Goal: Task Accomplishment & Management: Use online tool/utility

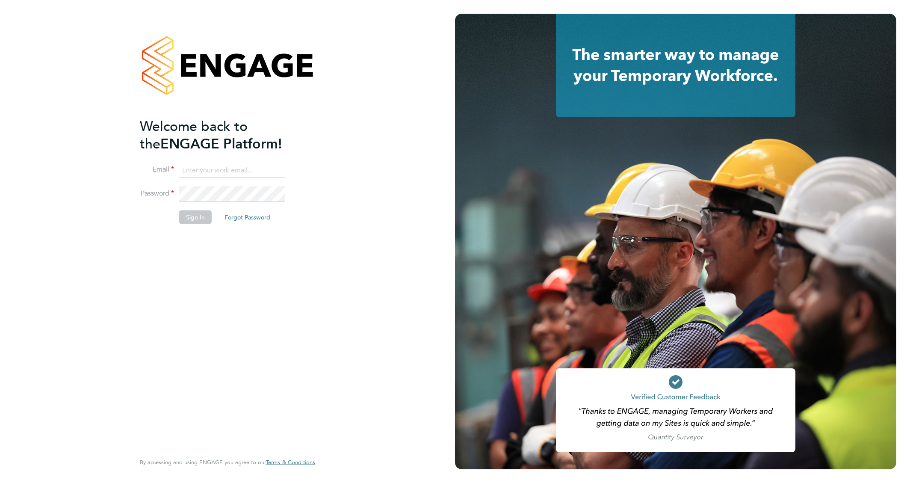
type input "csi.admin@uk.g4s.com"
click at [193, 219] on button "Sign In" at bounding box center [195, 217] width 33 height 14
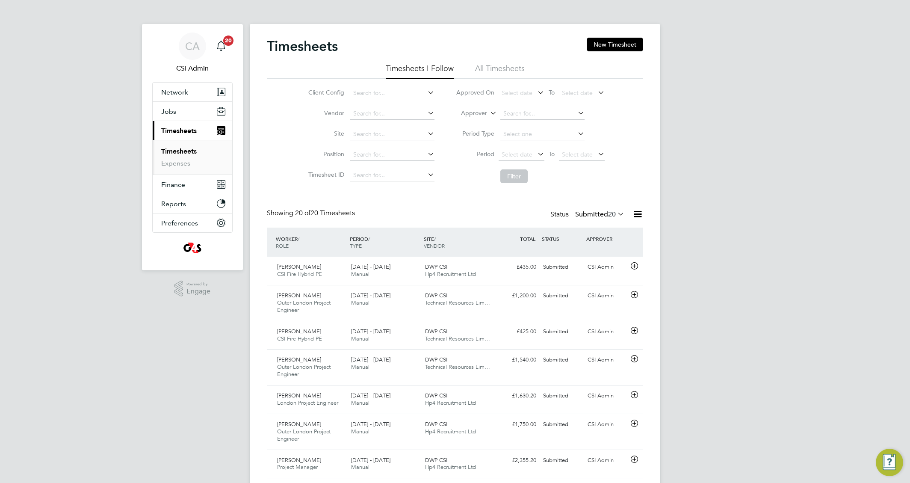
click at [183, 147] on link "Timesheets" at bounding box center [179, 151] width 36 height 8
click at [382, 113] on input at bounding box center [392, 114] width 84 height 12
click at [395, 135] on li "Tec hnical Resources Limited" at bounding box center [398, 137] width 96 height 12
type input "Technical Resources Limited"
click at [520, 175] on button "Filter" at bounding box center [514, 176] width 27 height 14
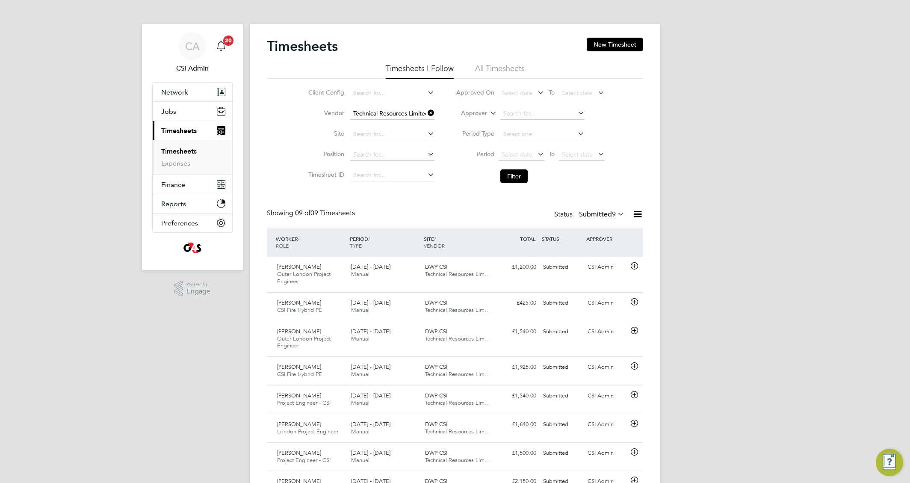
click at [637, 172] on div "Client Config Vendor Technical Resources Limited Site Position Timesheet ID App…" at bounding box center [455, 133] width 377 height 109
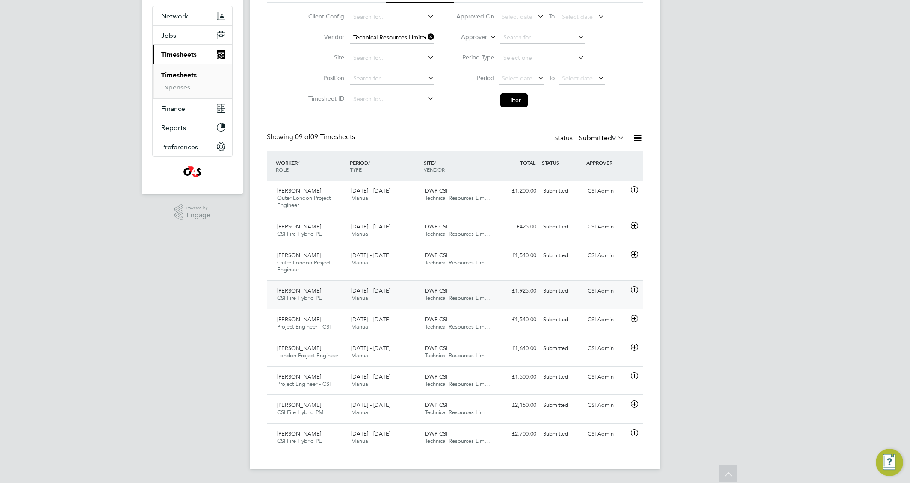
click at [598, 289] on div "CSI Admin" at bounding box center [606, 291] width 44 height 14
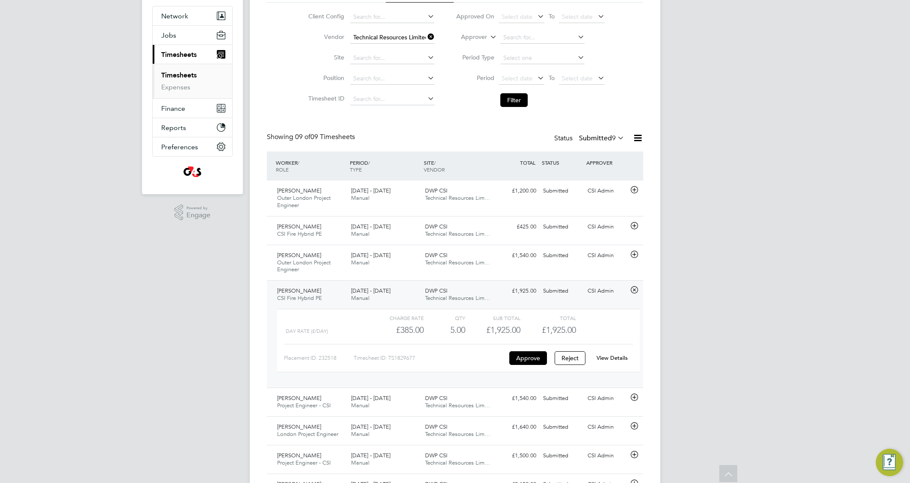
scroll to position [155, 0]
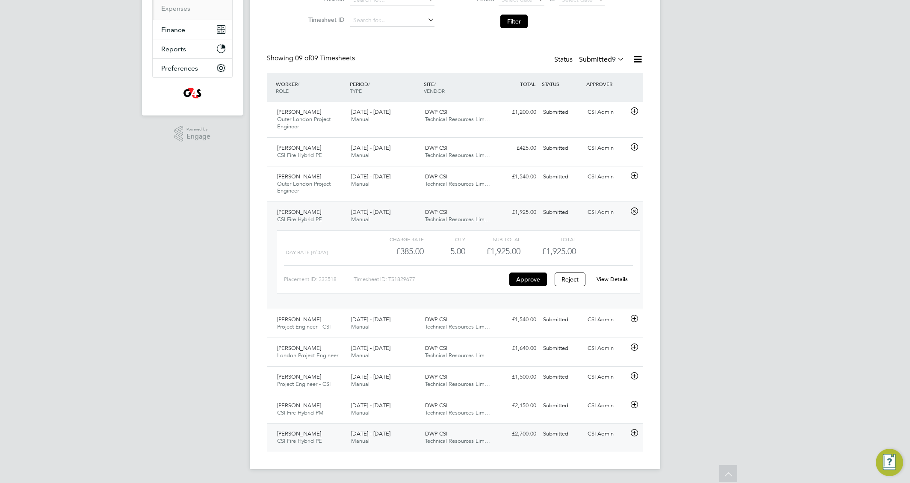
click at [596, 435] on div "CSI Admin" at bounding box center [606, 434] width 44 height 14
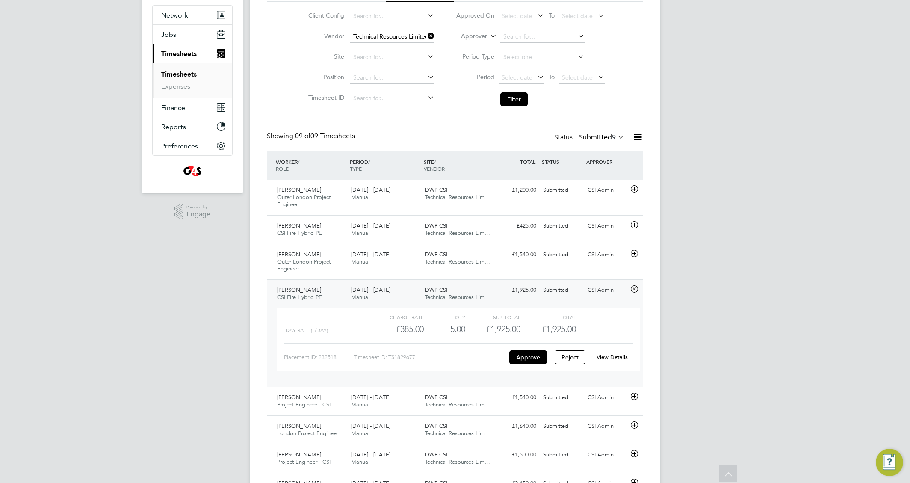
scroll to position [0, 0]
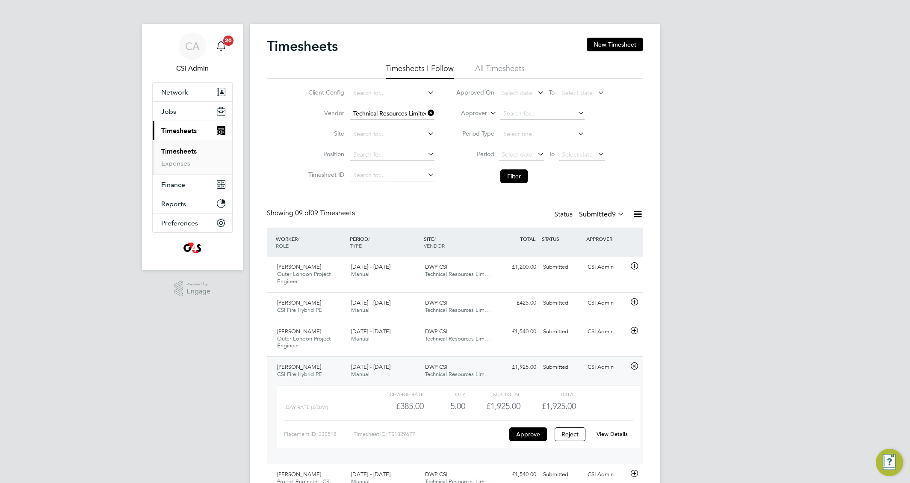
click at [426, 115] on icon at bounding box center [426, 113] width 0 height 12
click at [188, 153] on link "Timesheets" at bounding box center [179, 151] width 36 height 8
click at [390, 116] on input at bounding box center [392, 114] width 84 height 12
click at [403, 128] on li "Hp4 Recruitment Ltd" at bounding box center [392, 126] width 85 height 12
type input "Hp4 Recruitment Ltd"
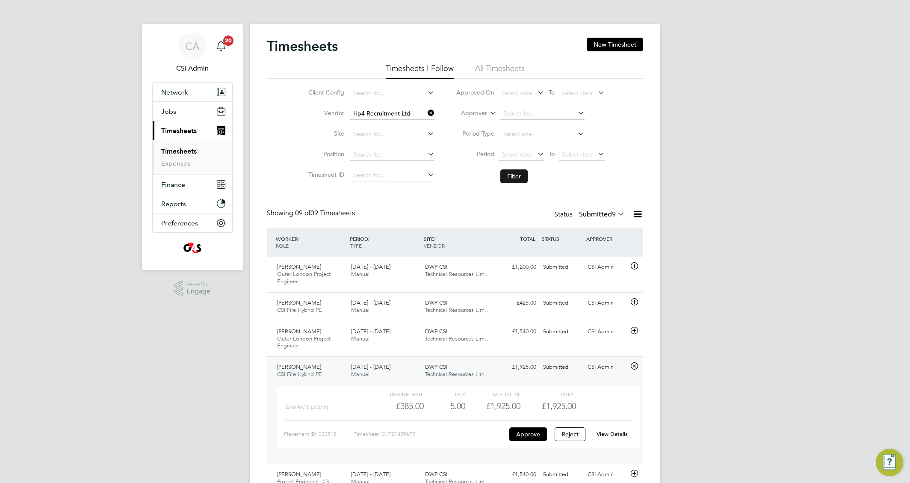
click at [522, 175] on button "Filter" at bounding box center [514, 176] width 27 height 14
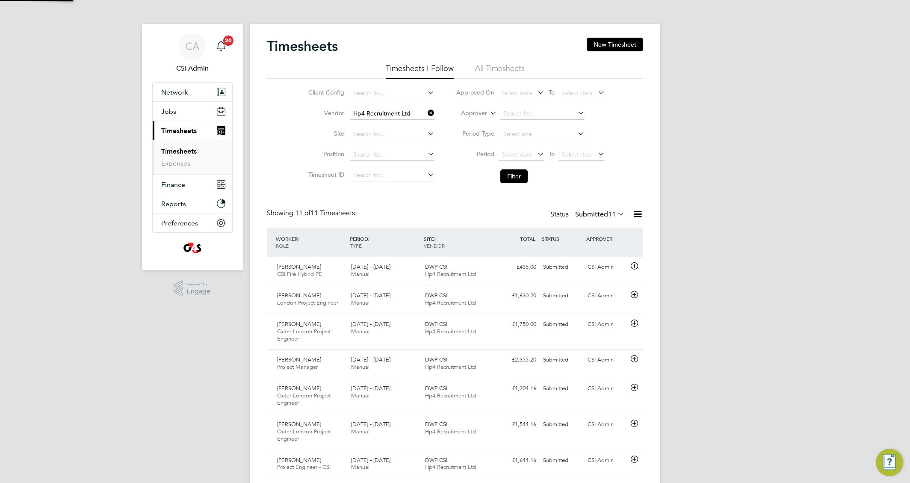
scroll to position [29, 74]
click at [601, 267] on div "CSI Admin" at bounding box center [606, 267] width 44 height 14
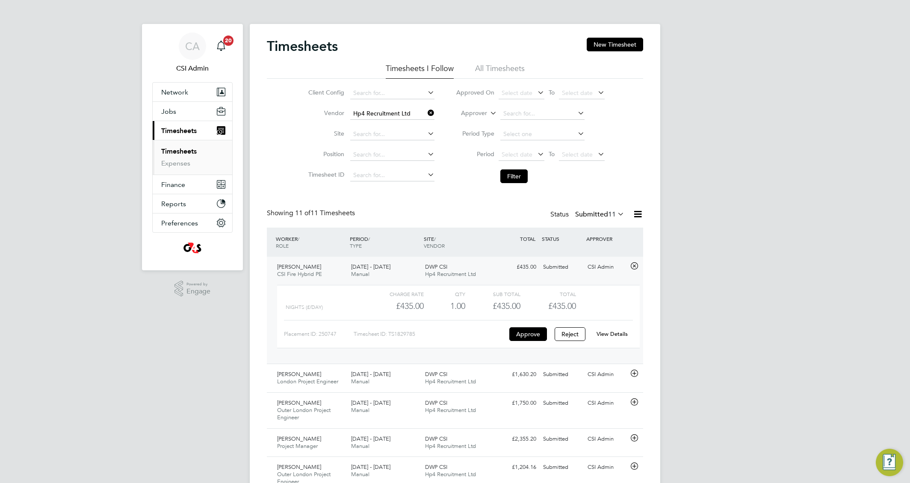
click at [426, 113] on icon at bounding box center [426, 113] width 0 height 12
click at [394, 114] on input at bounding box center [392, 114] width 84 height 12
click at [396, 125] on li "V7 Recruitment Limited" at bounding box center [392, 126] width 85 height 12
type input "V7 Recruitment Limited"
click at [508, 178] on button "Filter" at bounding box center [514, 176] width 27 height 14
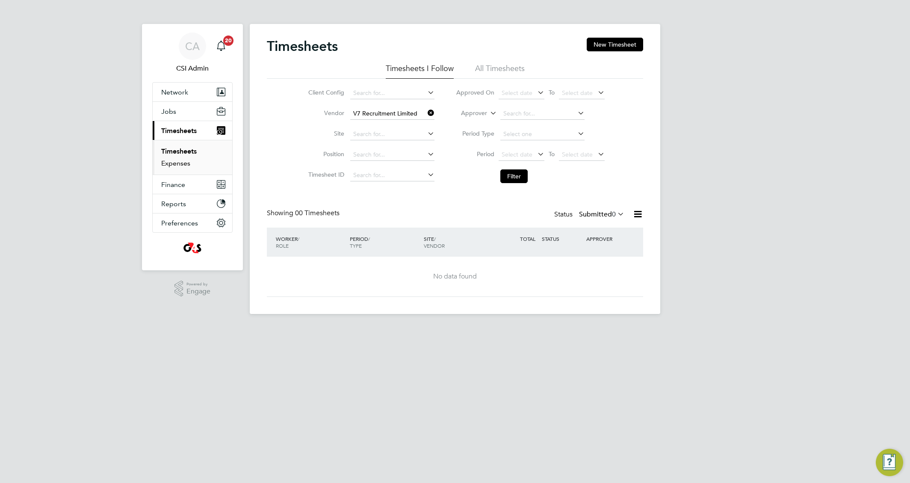
click at [170, 164] on link "Expenses" at bounding box center [175, 163] width 29 height 8
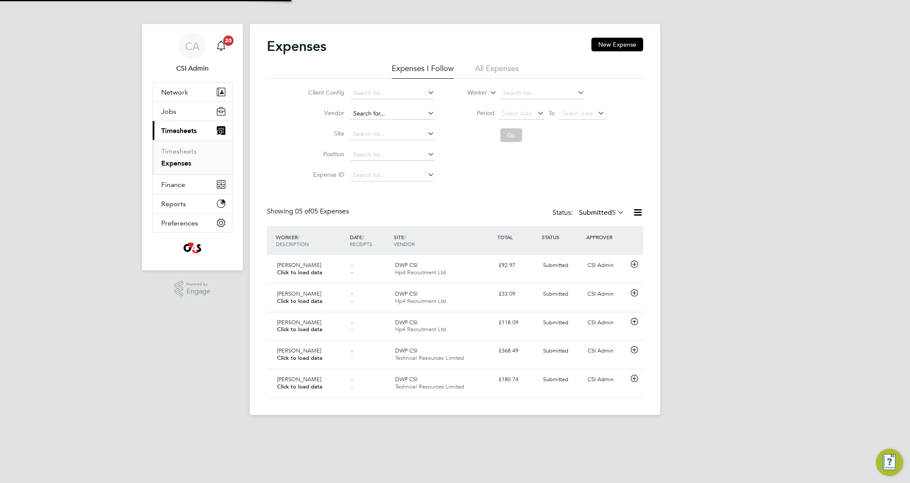
scroll to position [22, 74]
click at [393, 109] on input at bounding box center [392, 114] width 84 height 12
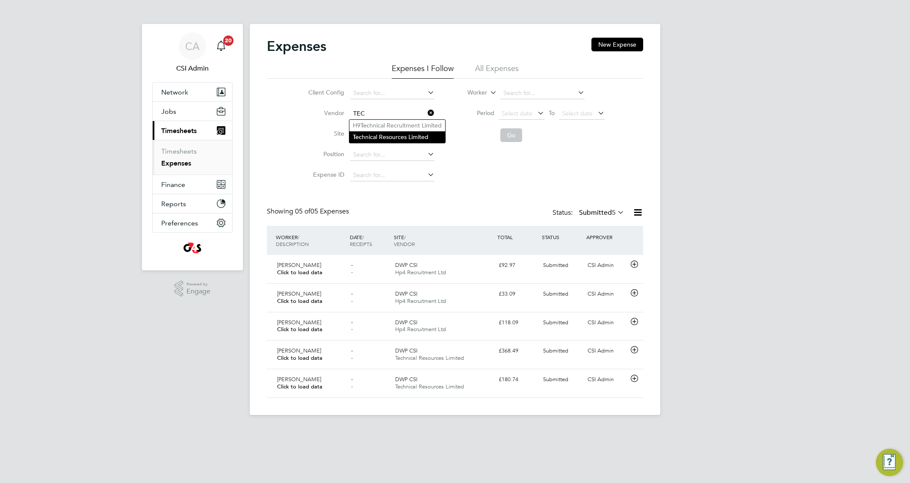
click at [398, 136] on li "Tec hnical Resources Limited" at bounding box center [398, 137] width 96 height 12
type input "Technical Resources Limited"
click at [513, 133] on button "Go" at bounding box center [512, 135] width 22 height 14
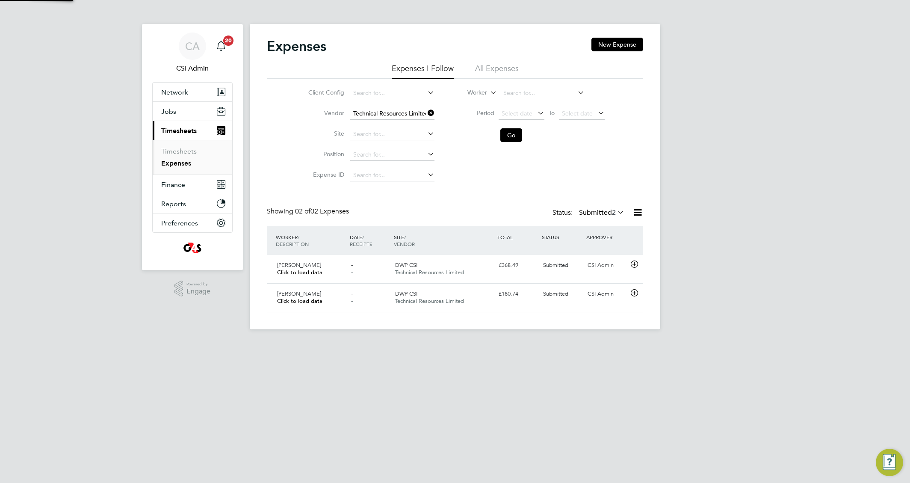
scroll to position [22, 104]
click at [602, 264] on div "CSI Admin" at bounding box center [606, 265] width 44 height 14
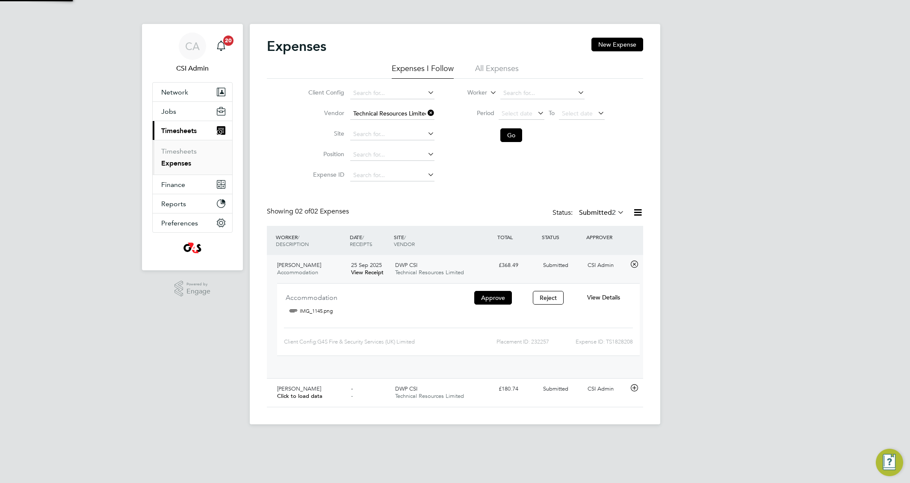
scroll to position [4, 4]
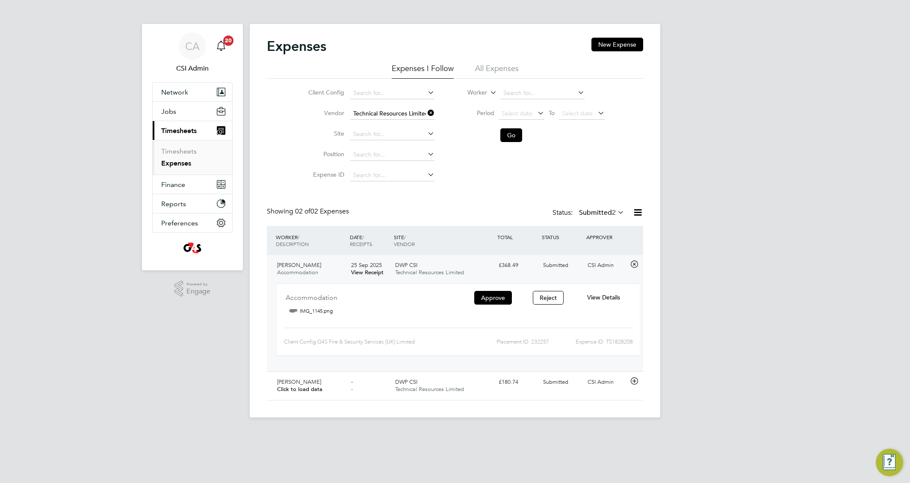
click at [603, 296] on span "View Details" at bounding box center [603, 298] width 33 height 8
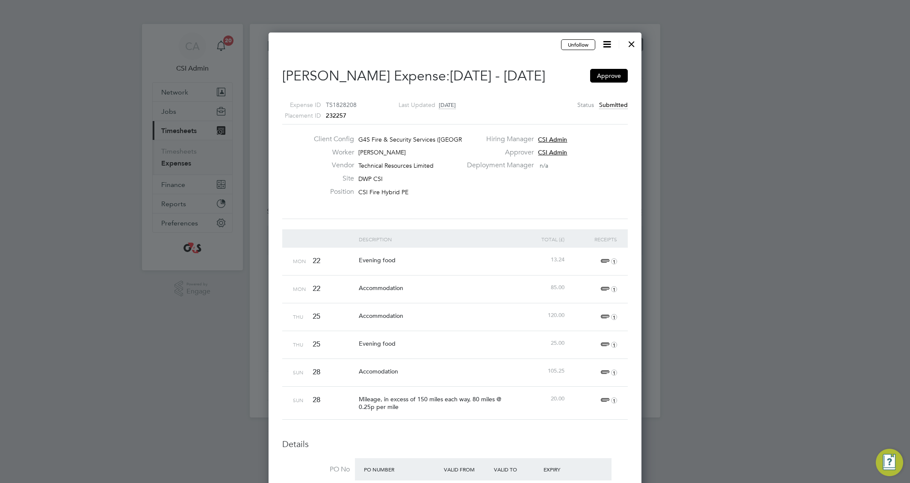
click at [630, 40] on div at bounding box center [631, 41] width 15 height 15
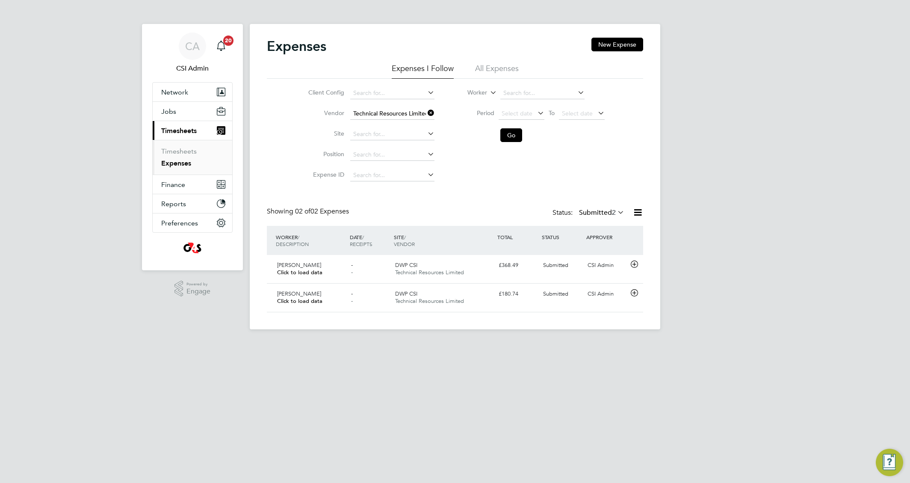
click at [426, 114] on icon at bounding box center [426, 113] width 0 height 12
click at [406, 114] on input at bounding box center [392, 114] width 84 height 12
click at [407, 122] on li "Hp4 Recruitment Ltd" at bounding box center [392, 126] width 85 height 12
type input "Hp4 Recruitment Ltd"
click at [505, 134] on button "Go" at bounding box center [512, 135] width 22 height 14
